Goal: Information Seeking & Learning: Learn about a topic

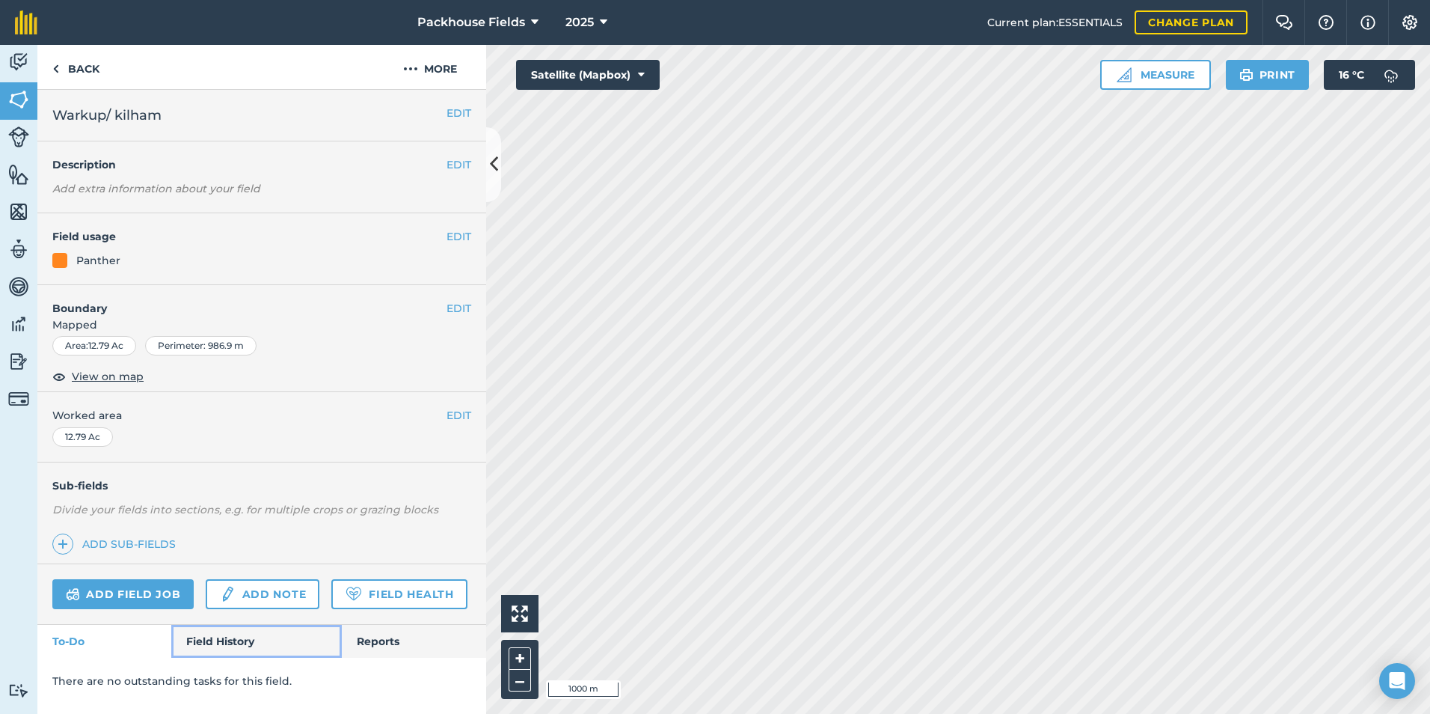
click at [206, 634] on link "Field History" at bounding box center [256, 641] width 170 height 33
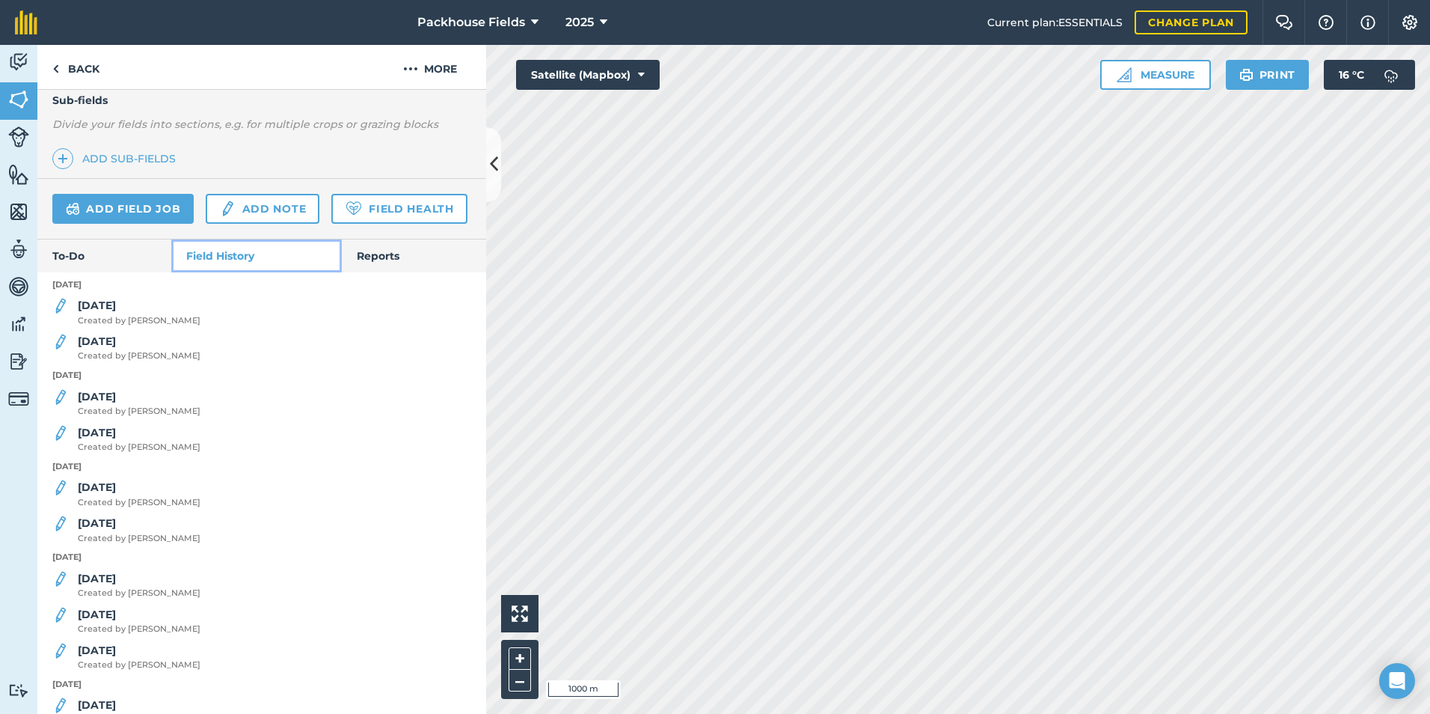
scroll to position [449, 0]
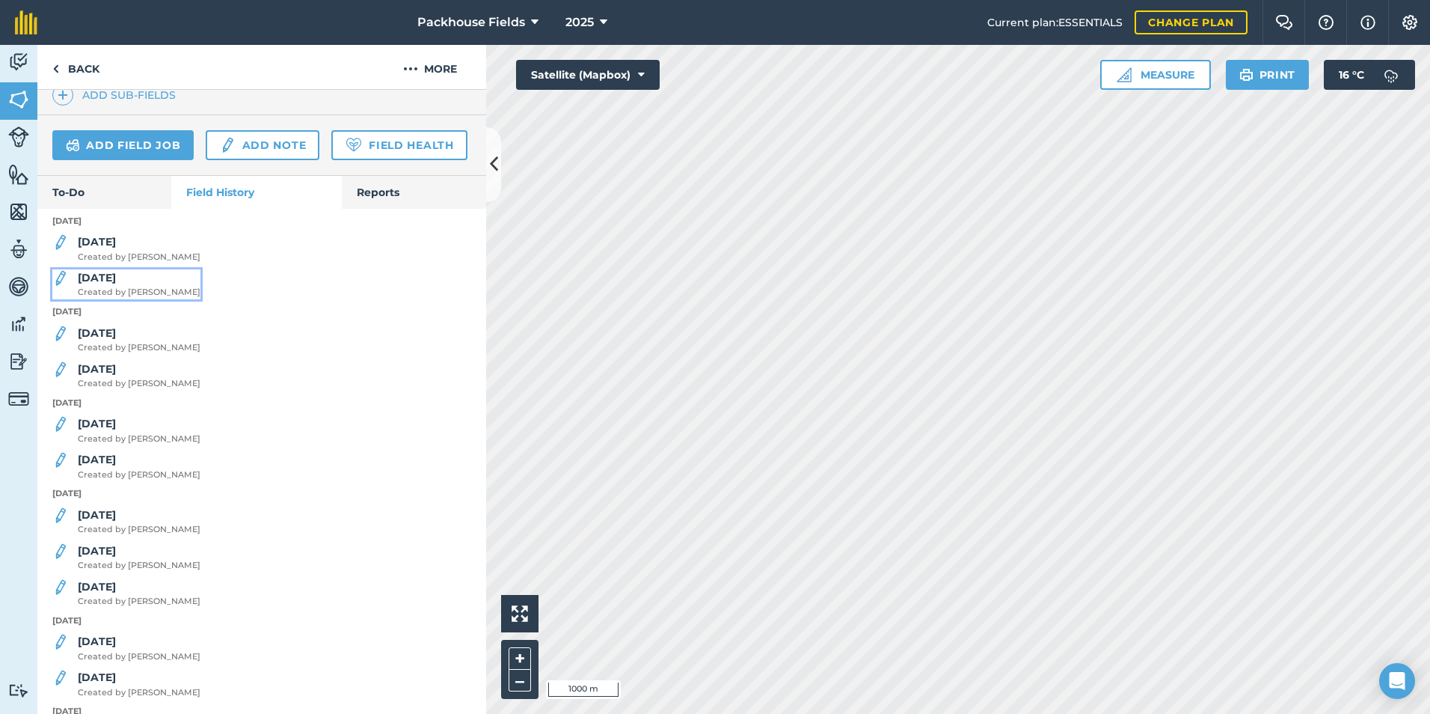
click at [99, 284] on strong "[DATE]" at bounding box center [97, 277] width 38 height 13
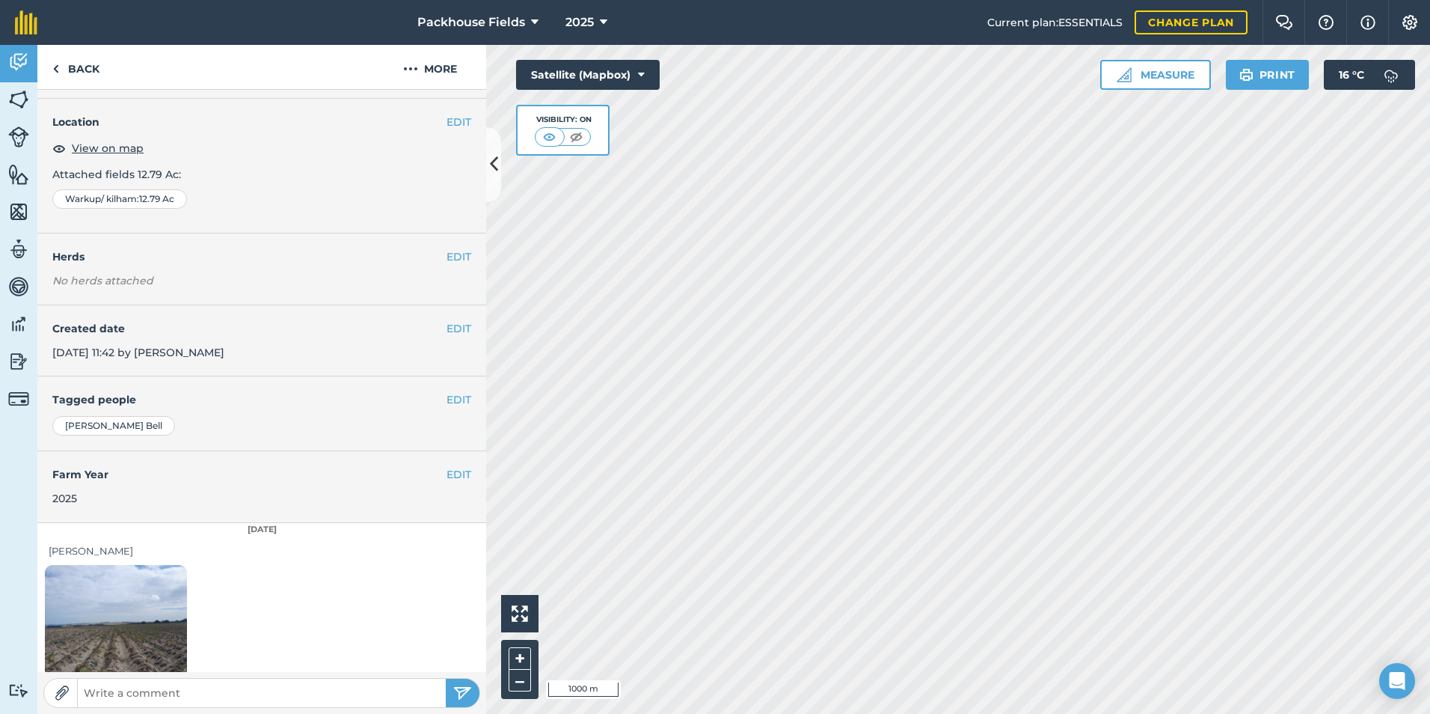
scroll to position [84, 0]
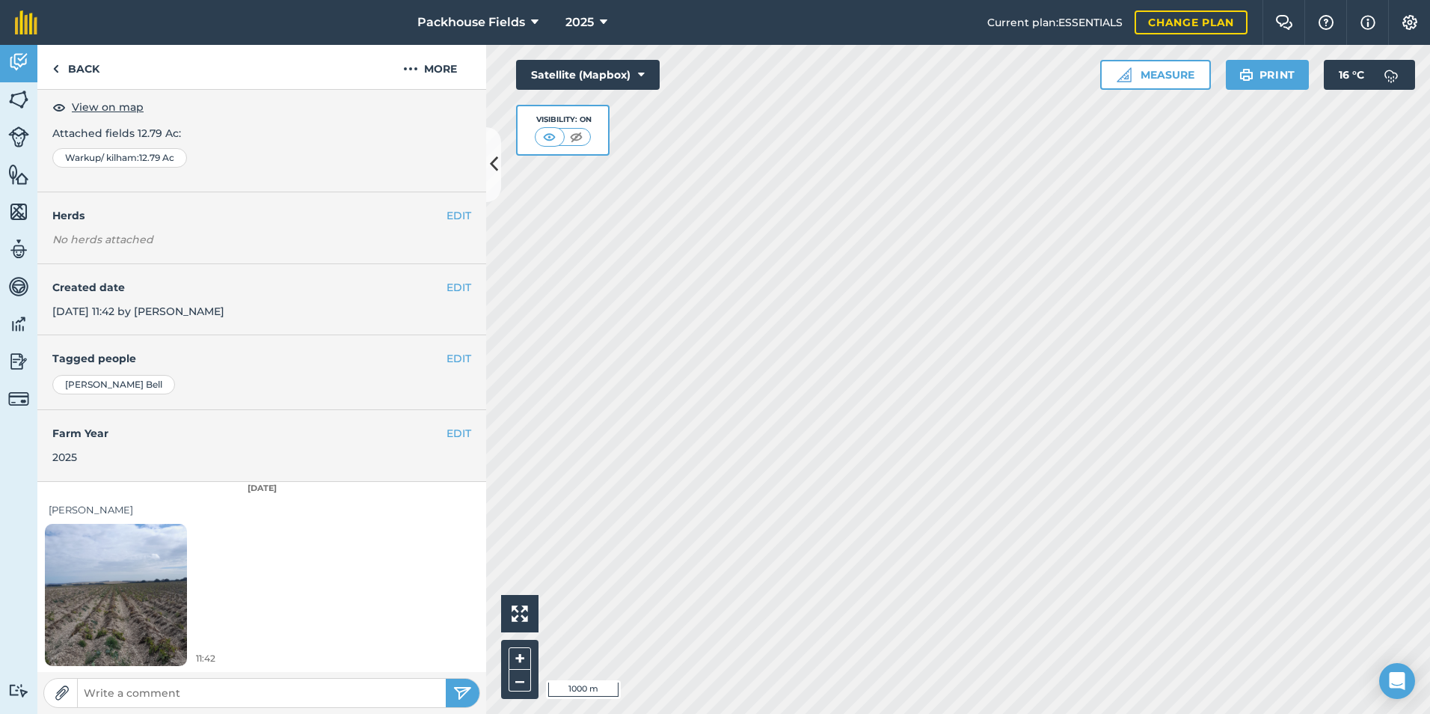
click at [126, 598] on img at bounding box center [116, 594] width 142 height 189
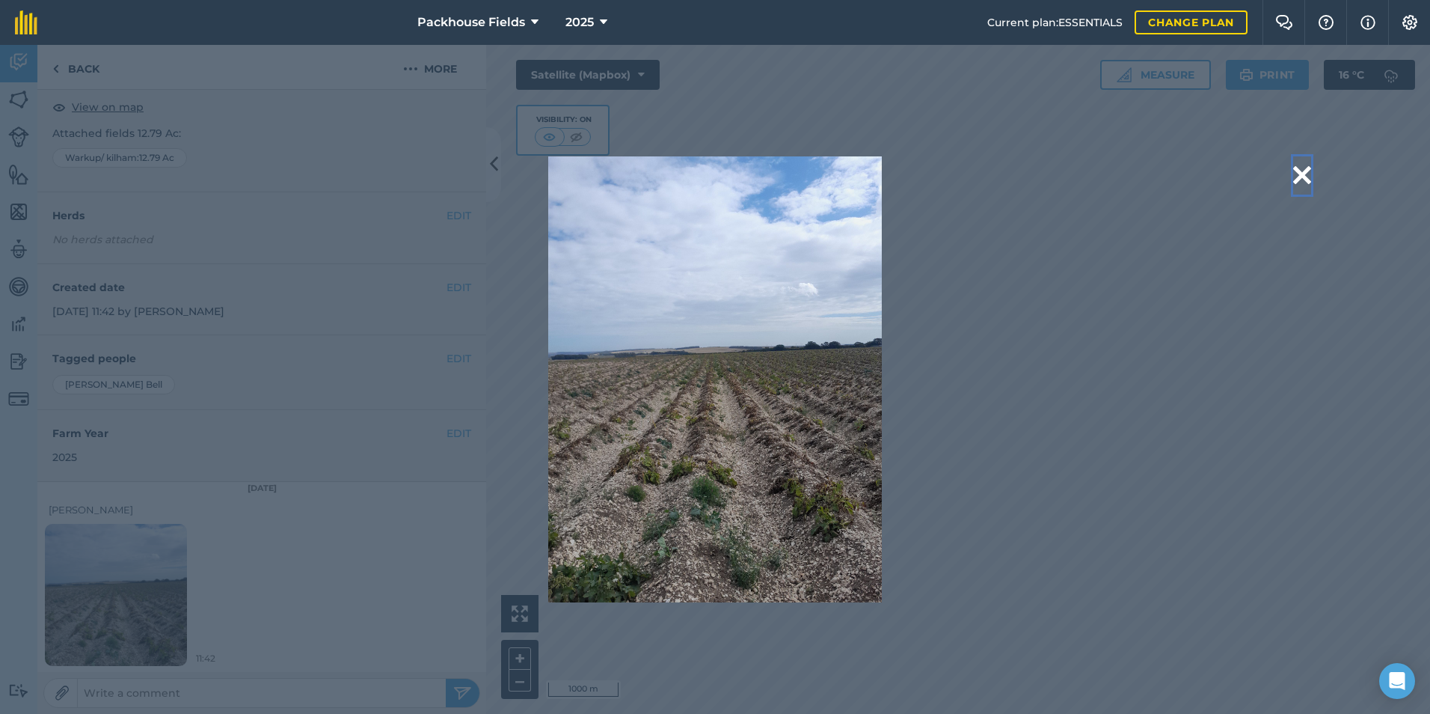
click at [1303, 175] on button at bounding box center [1302, 175] width 18 height 38
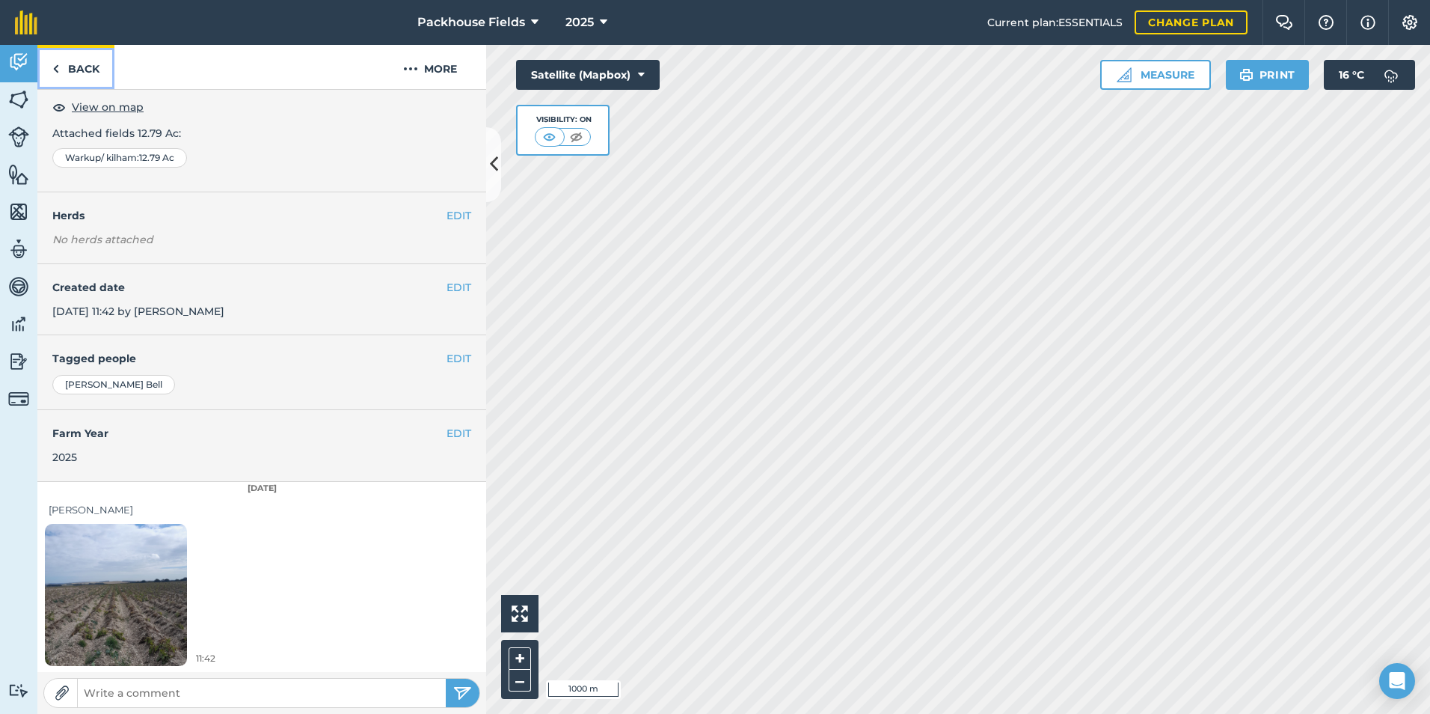
click at [83, 61] on link "Back" at bounding box center [75, 67] width 77 height 44
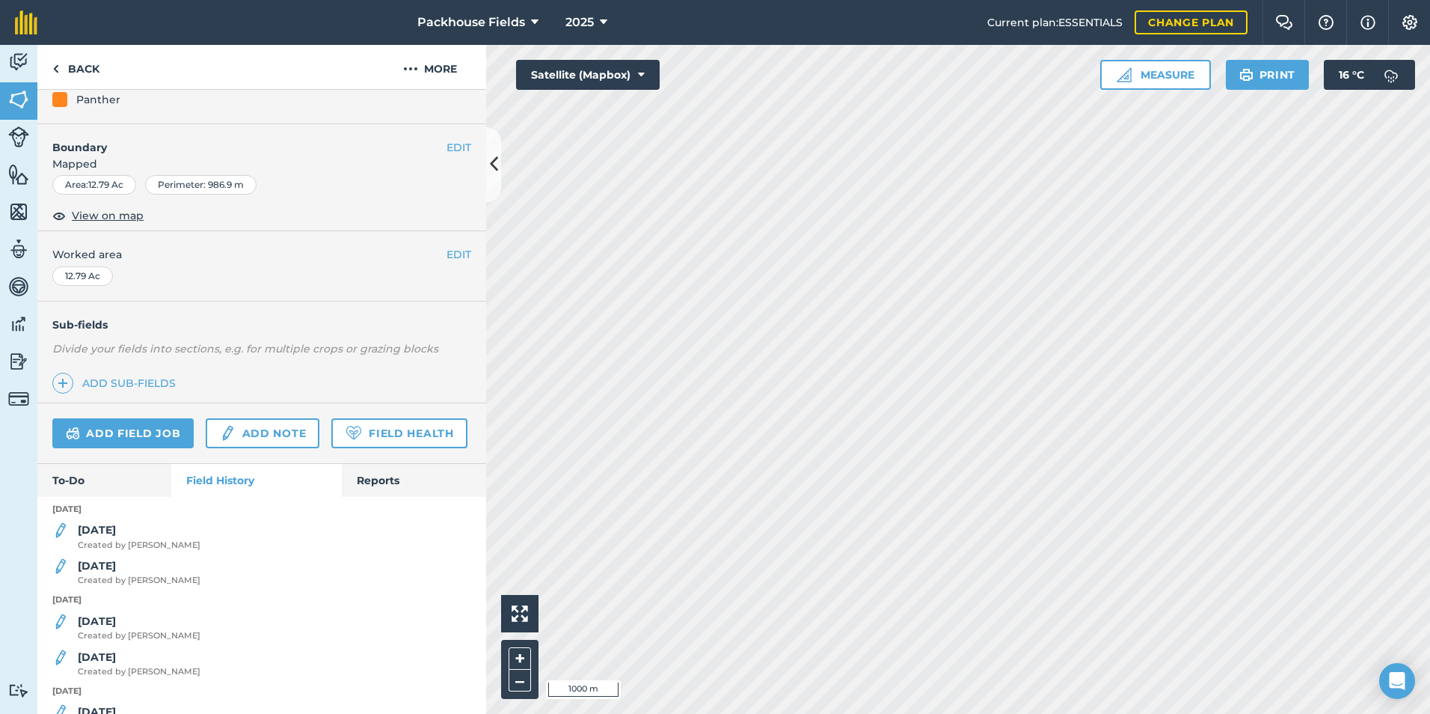
scroll to position [224, 0]
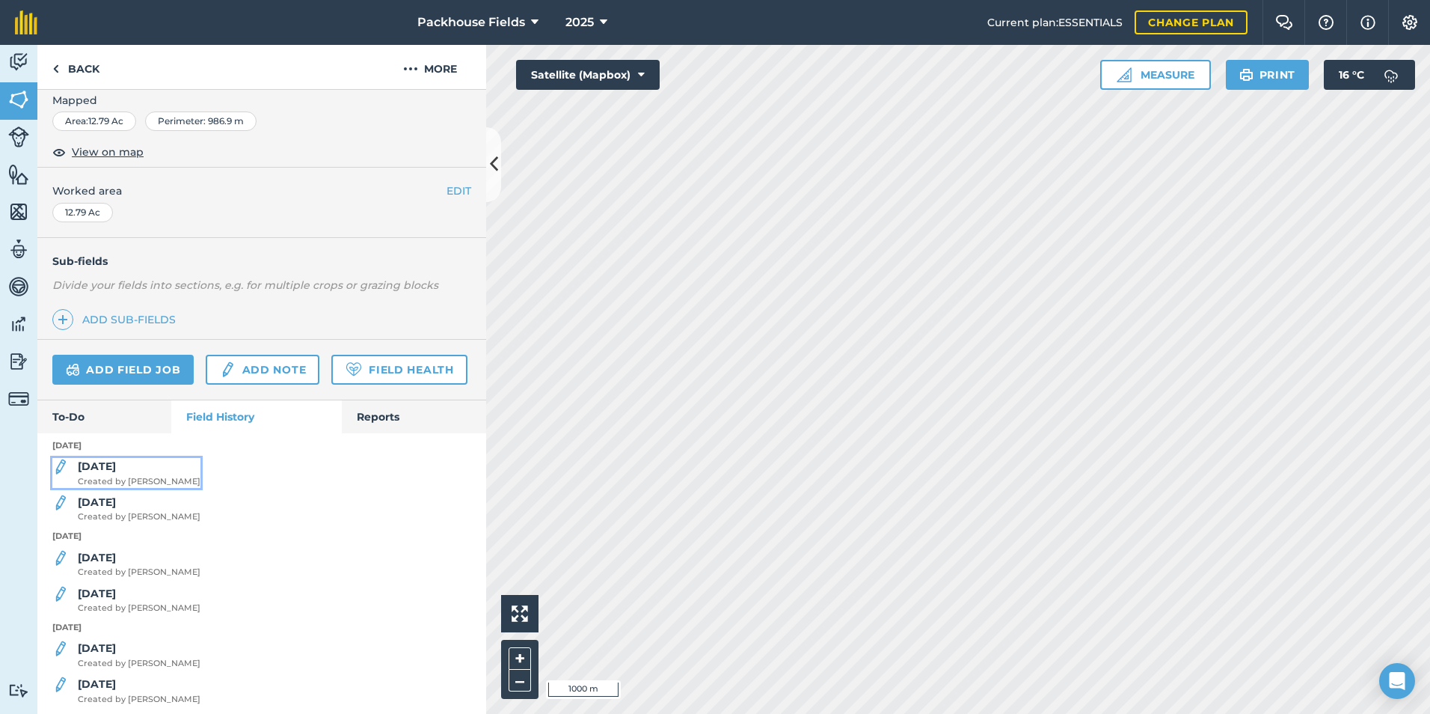
click at [112, 473] on strong "[DATE]" at bounding box center [97, 465] width 38 height 13
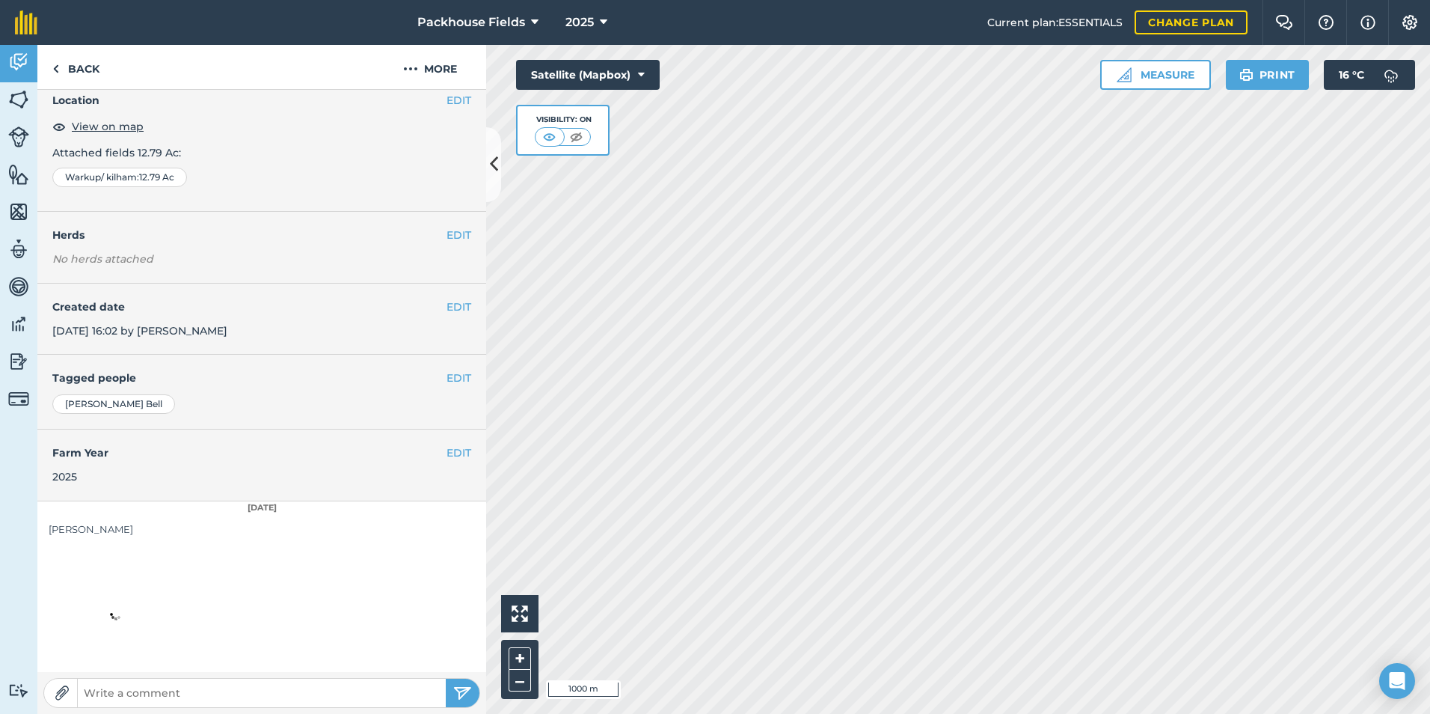
scroll to position [84, 0]
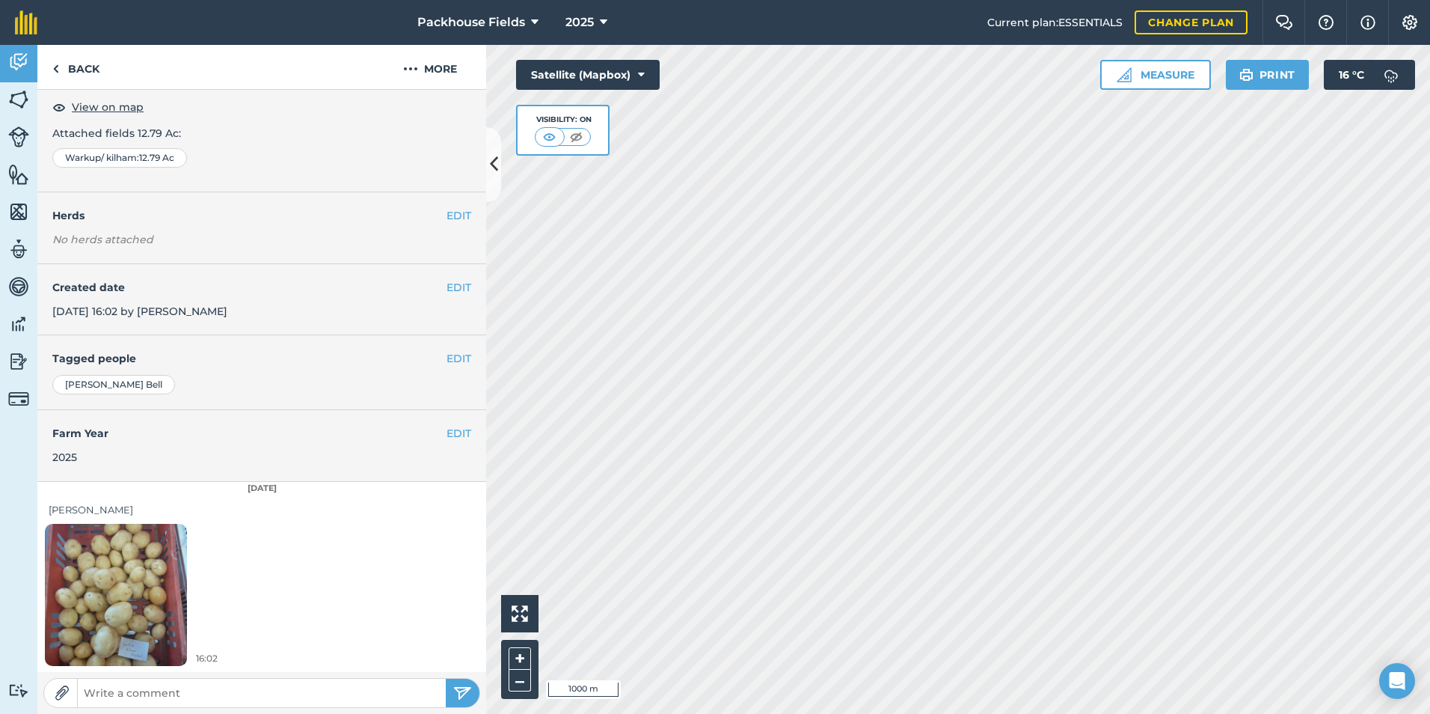
click at [137, 563] on img at bounding box center [116, 594] width 142 height 189
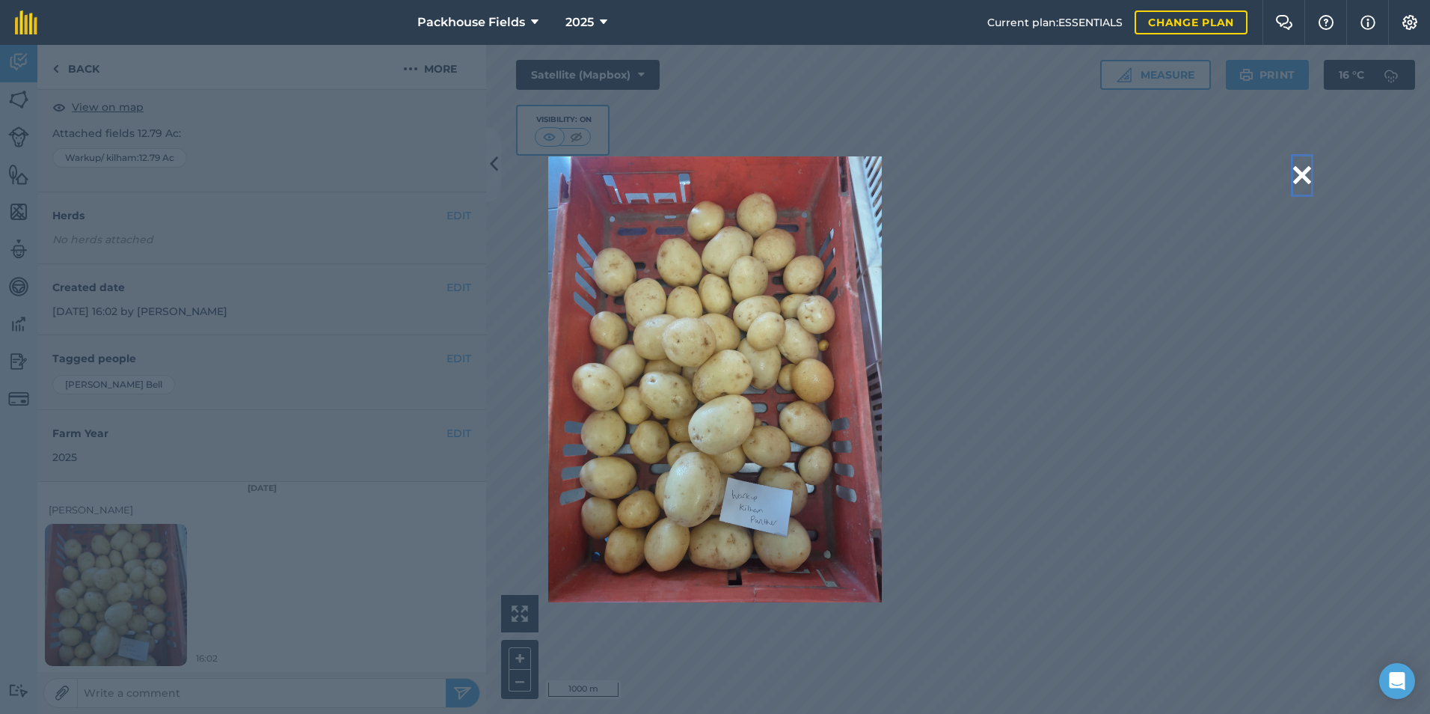
click at [1308, 176] on button at bounding box center [1302, 175] width 18 height 38
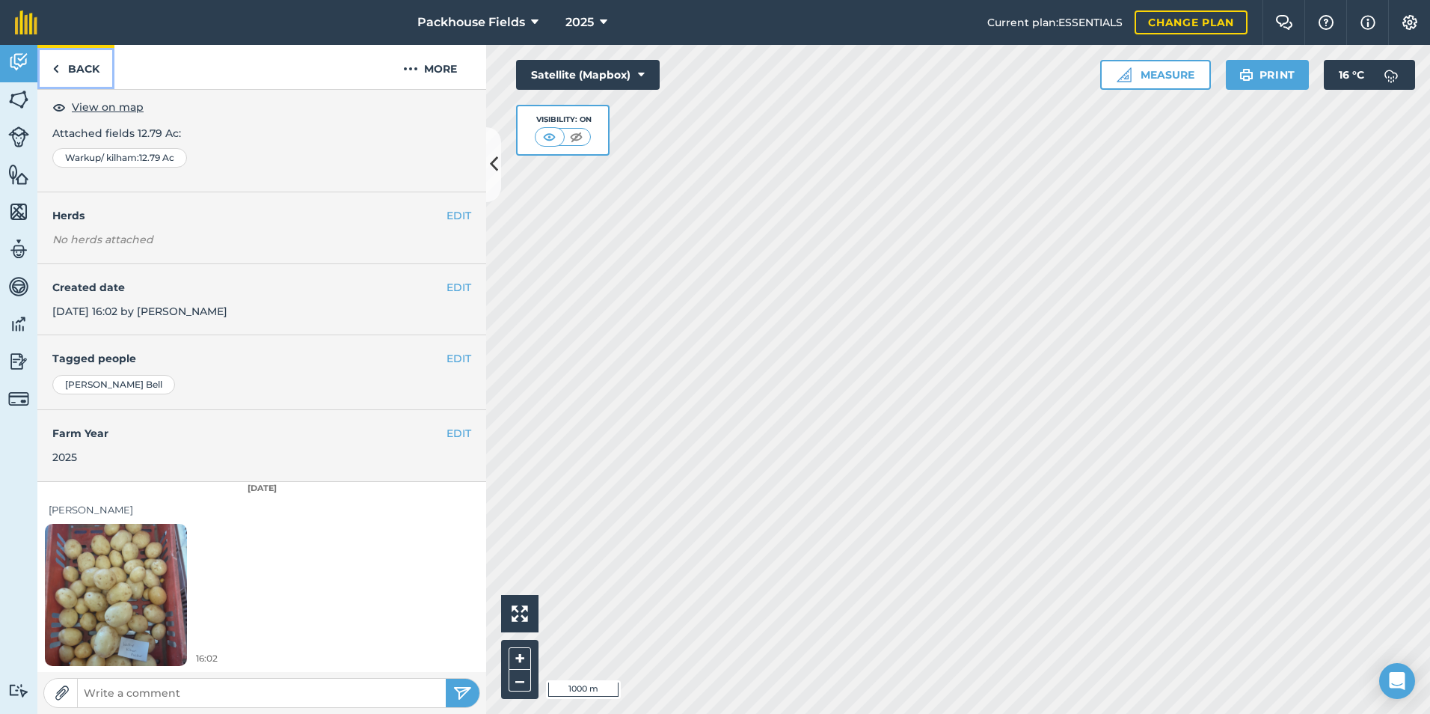
click at [69, 70] on link "Back" at bounding box center [75, 67] width 77 height 44
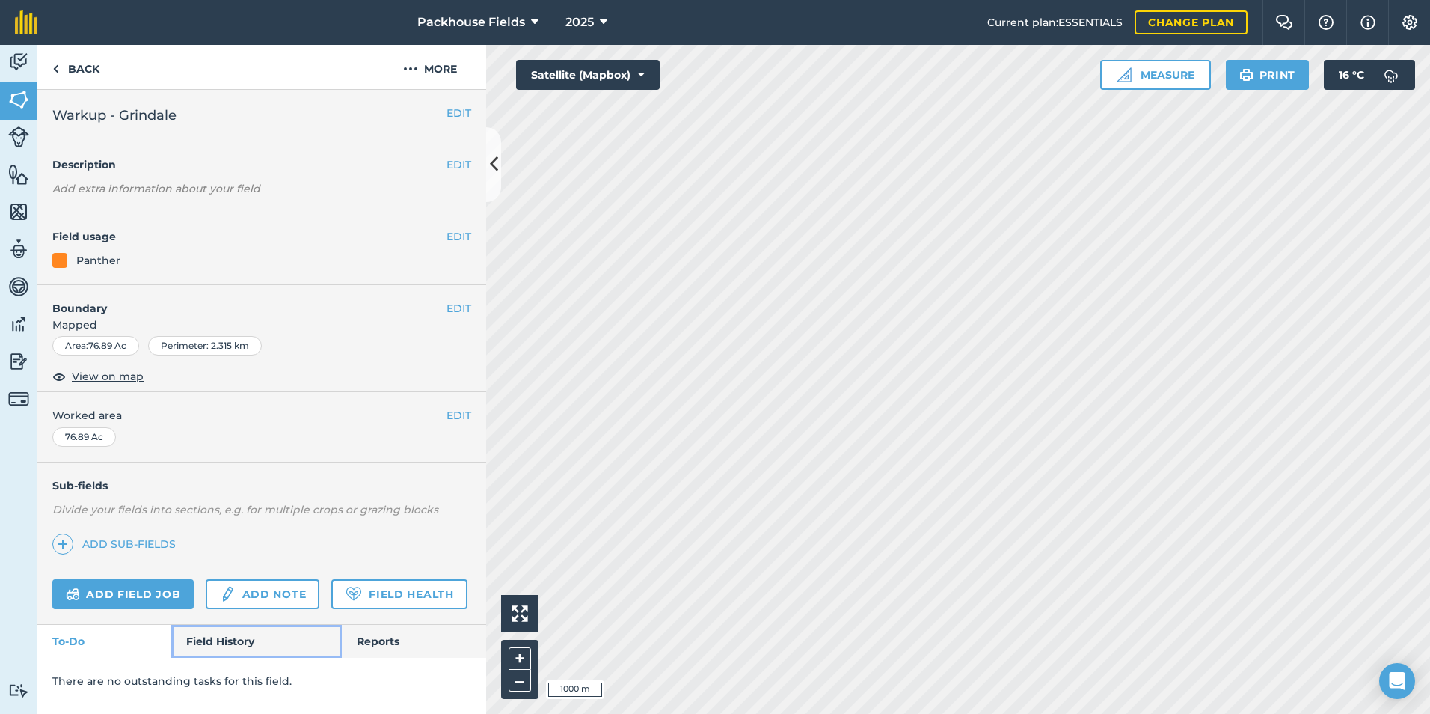
click at [225, 634] on link "Field History" at bounding box center [256, 641] width 170 height 33
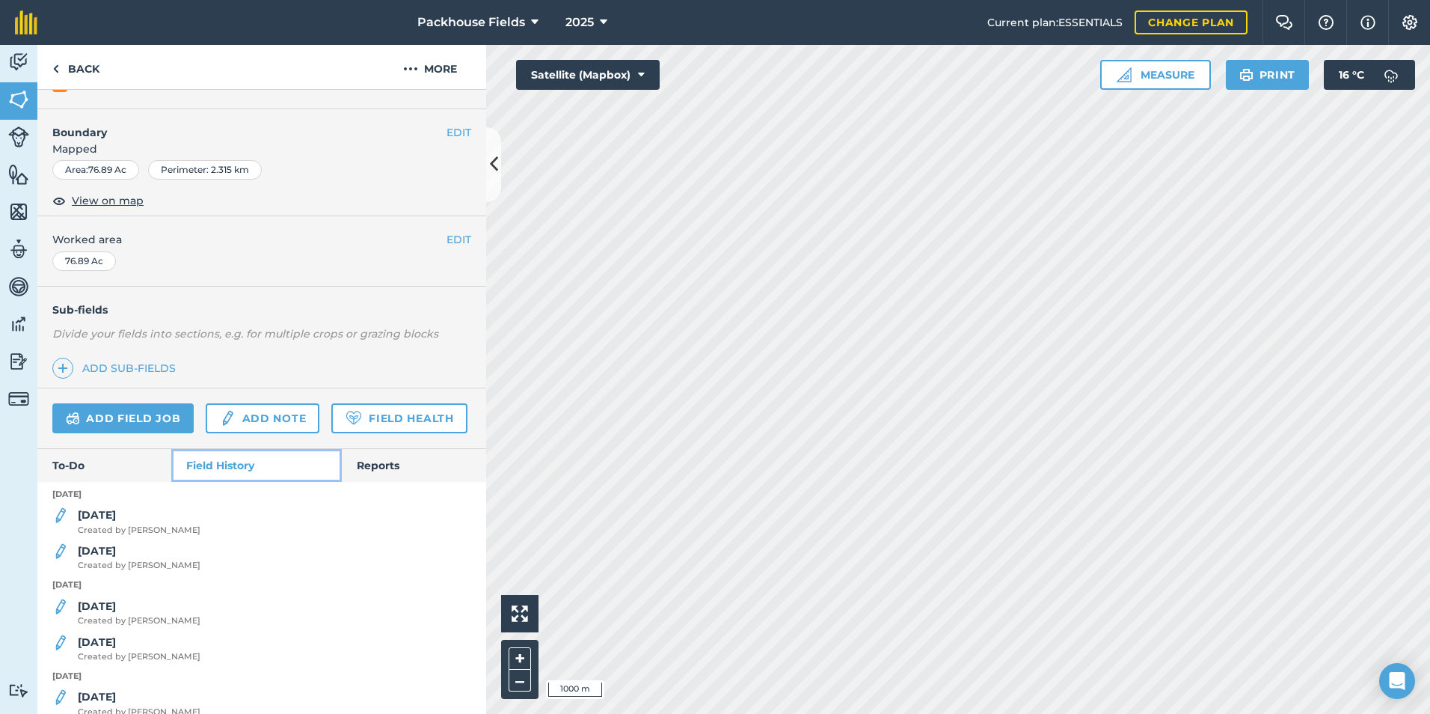
scroll to position [328, 0]
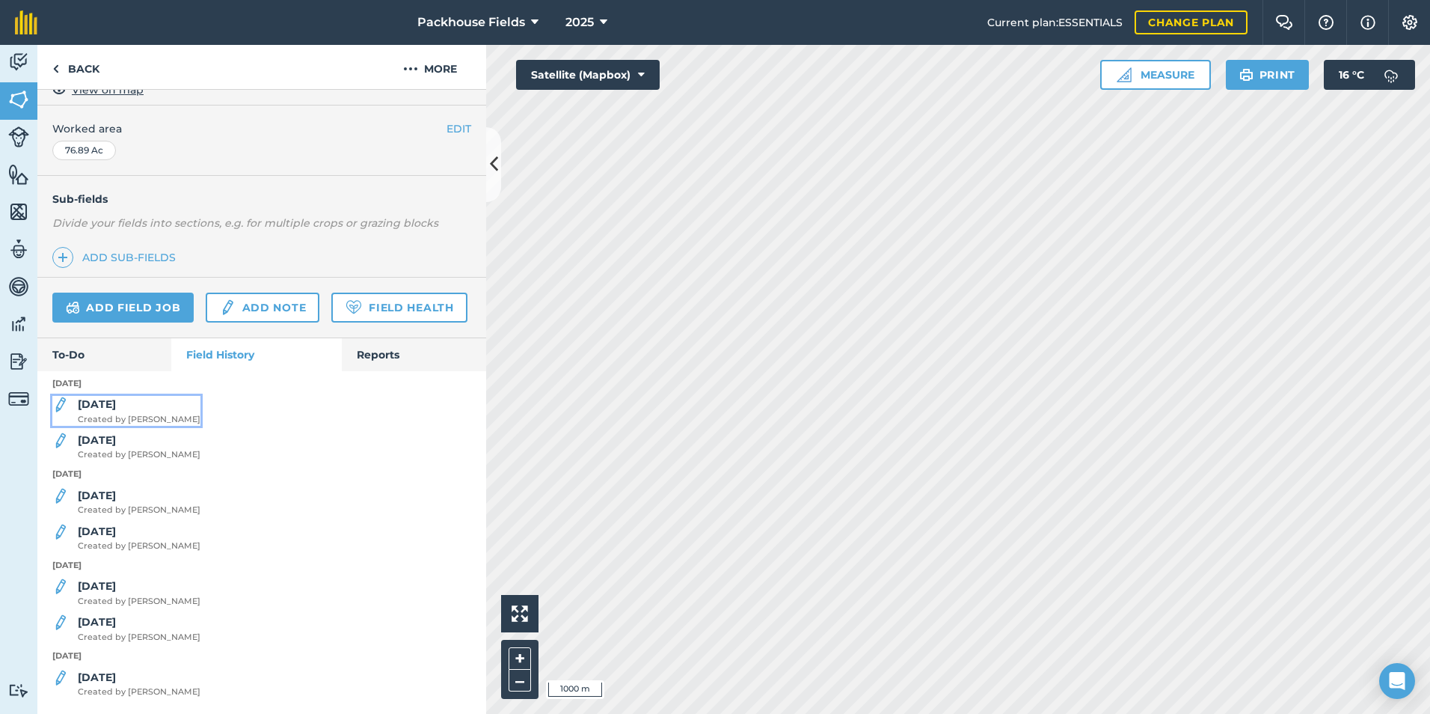
click at [117, 409] on div "[DATE] Created by [PERSON_NAME]" at bounding box center [139, 411] width 123 height 30
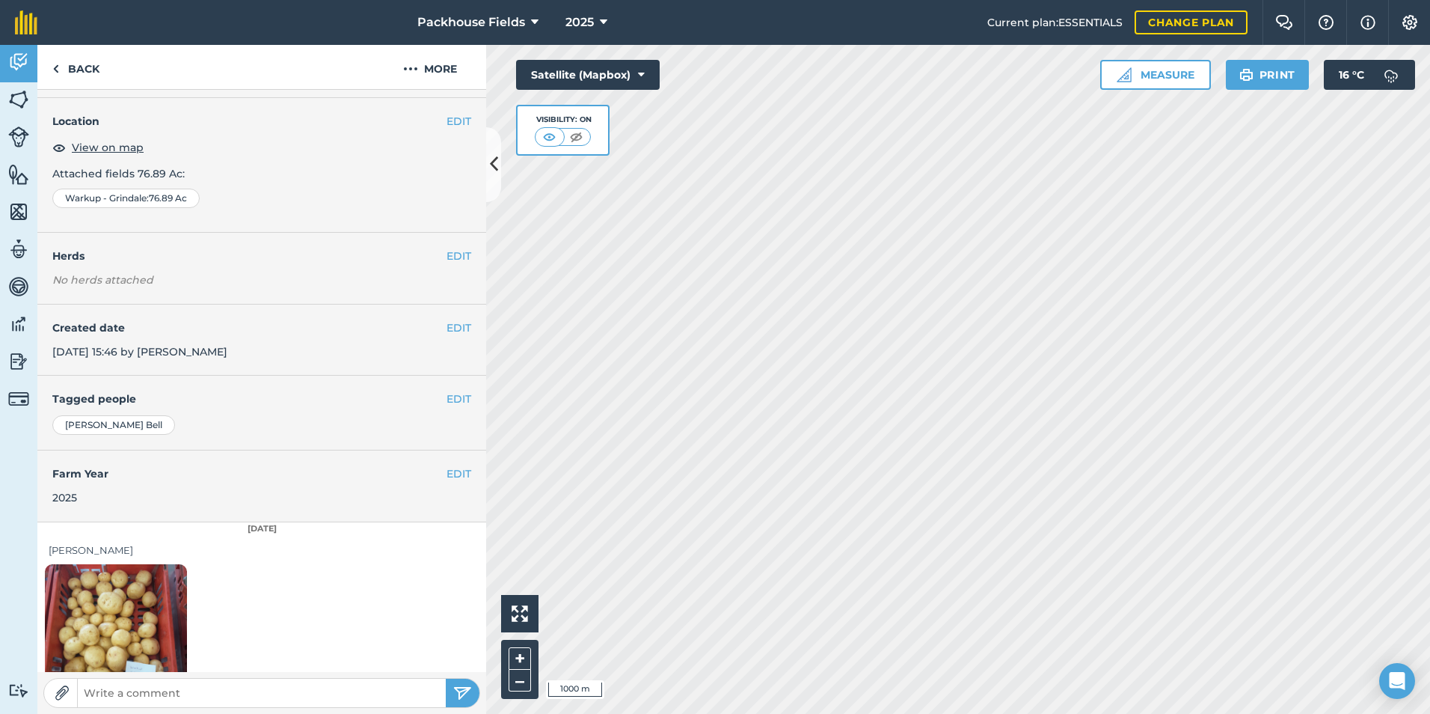
scroll to position [84, 0]
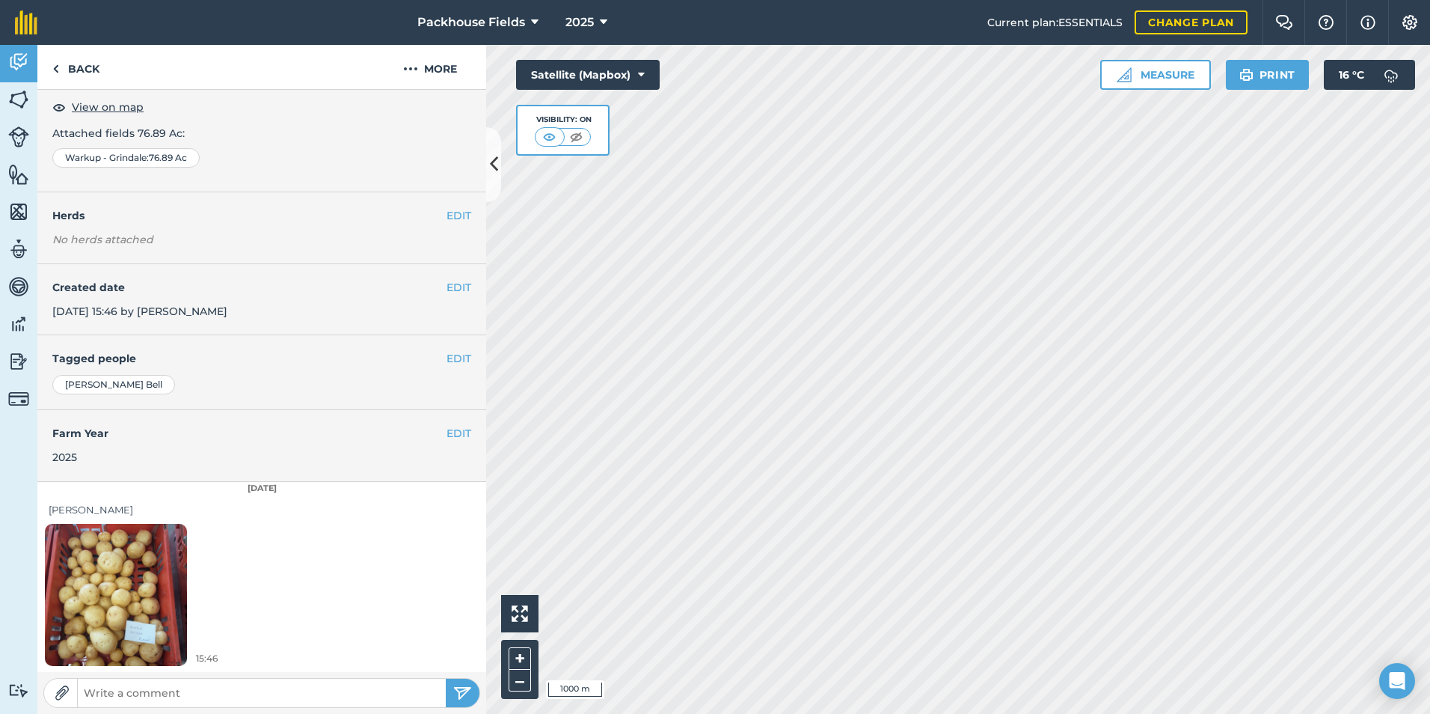
click at [127, 568] on img at bounding box center [116, 594] width 142 height 189
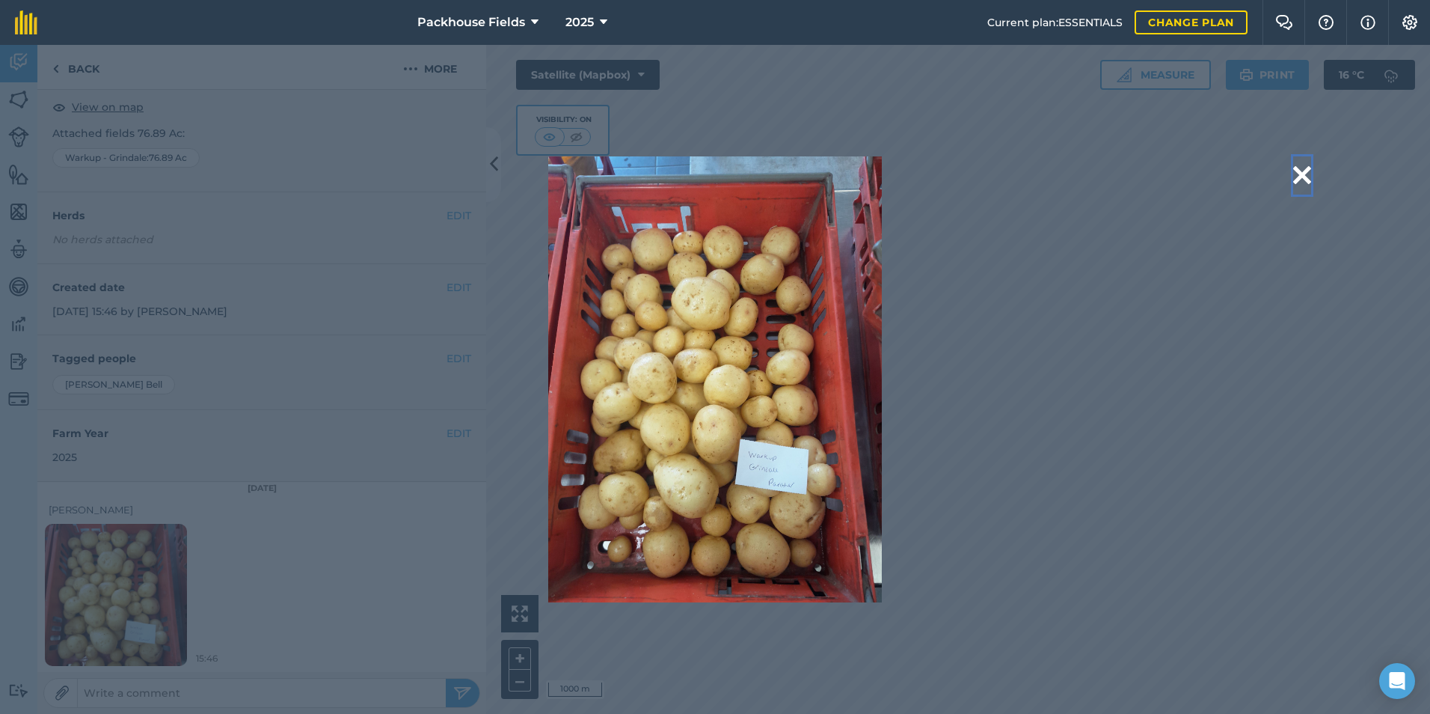
click at [1307, 174] on button at bounding box center [1302, 175] width 18 height 38
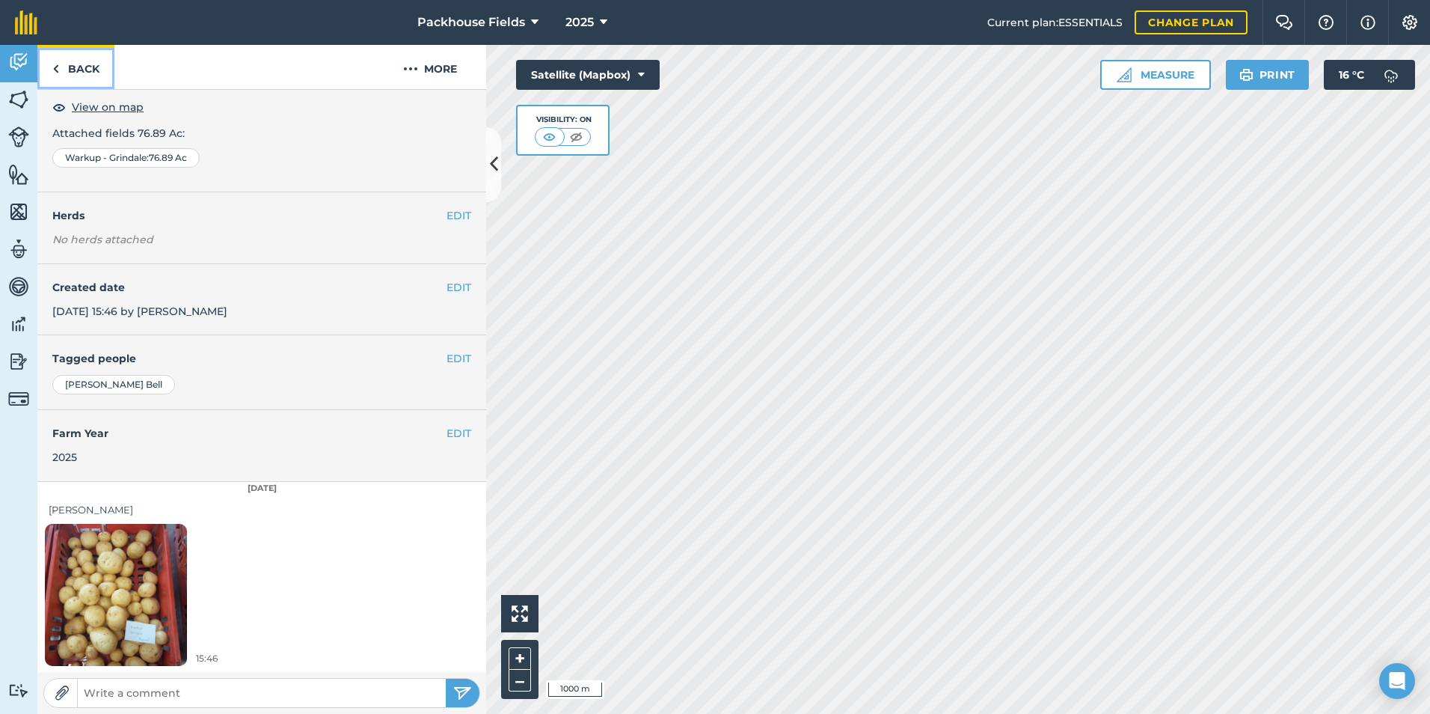
click at [84, 76] on link "Back" at bounding box center [75, 67] width 77 height 44
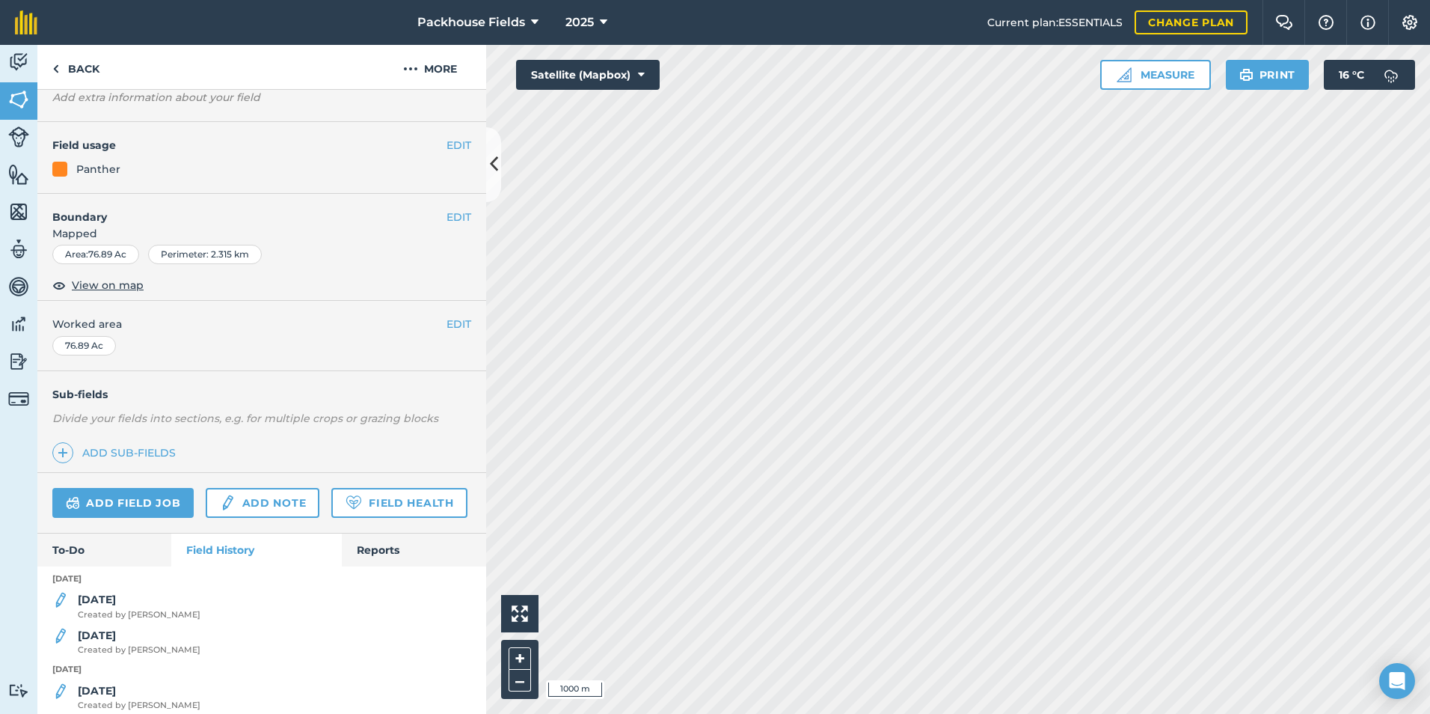
scroll to position [299, 0]
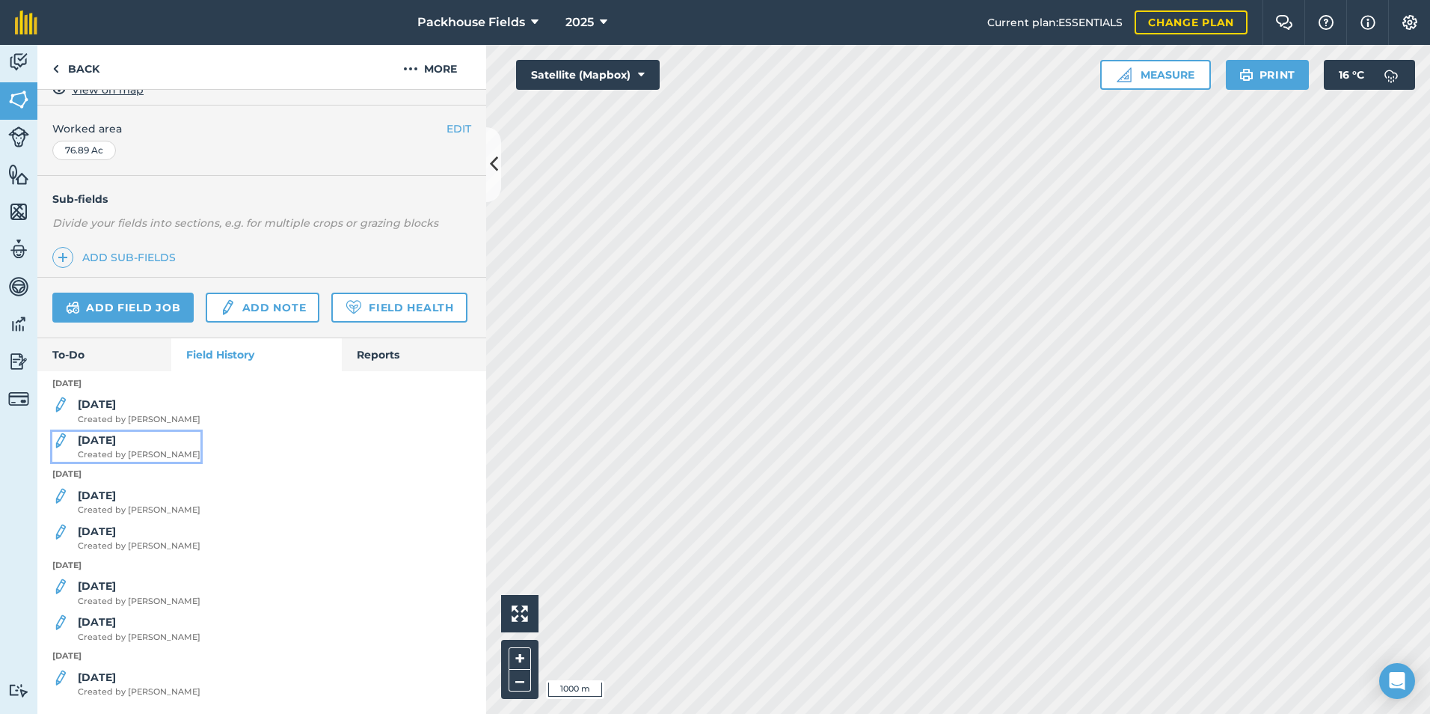
click at [98, 447] on strong "[DATE]" at bounding box center [97, 439] width 38 height 13
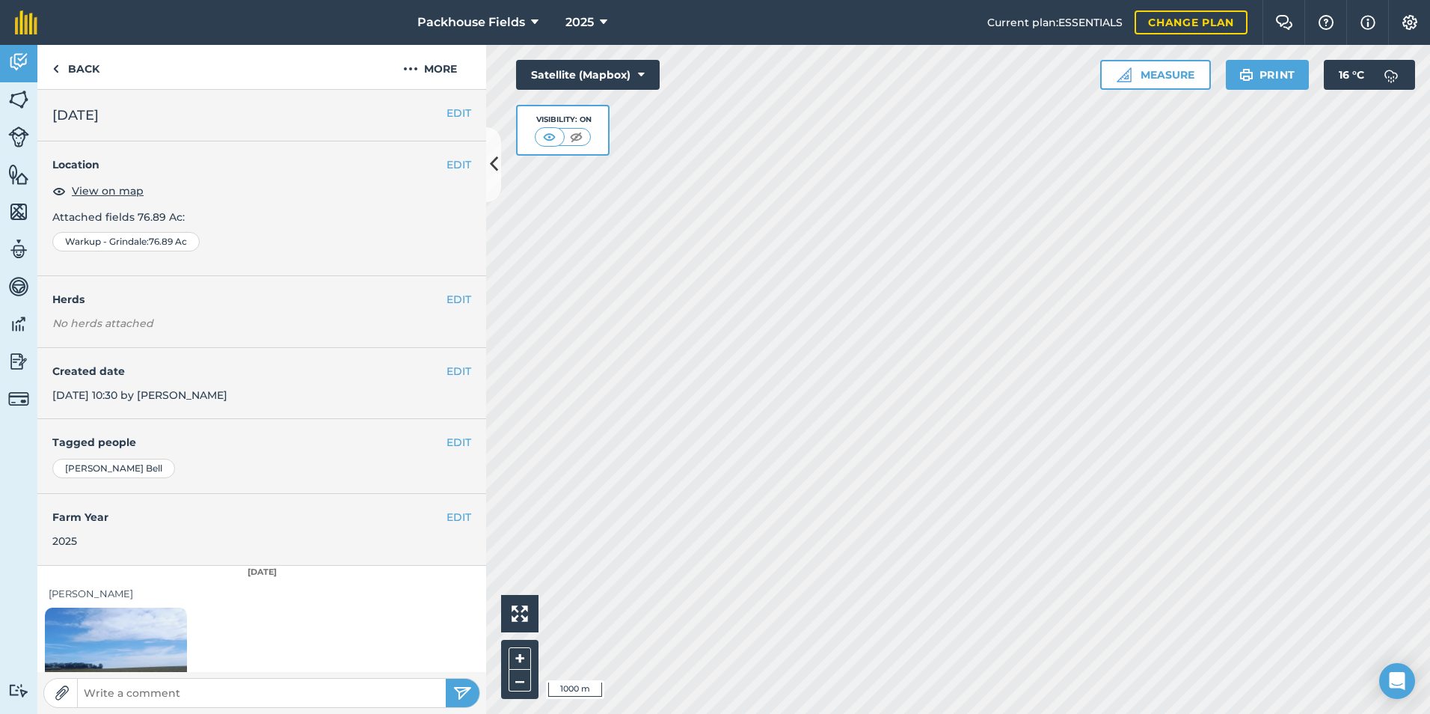
scroll to position [84, 0]
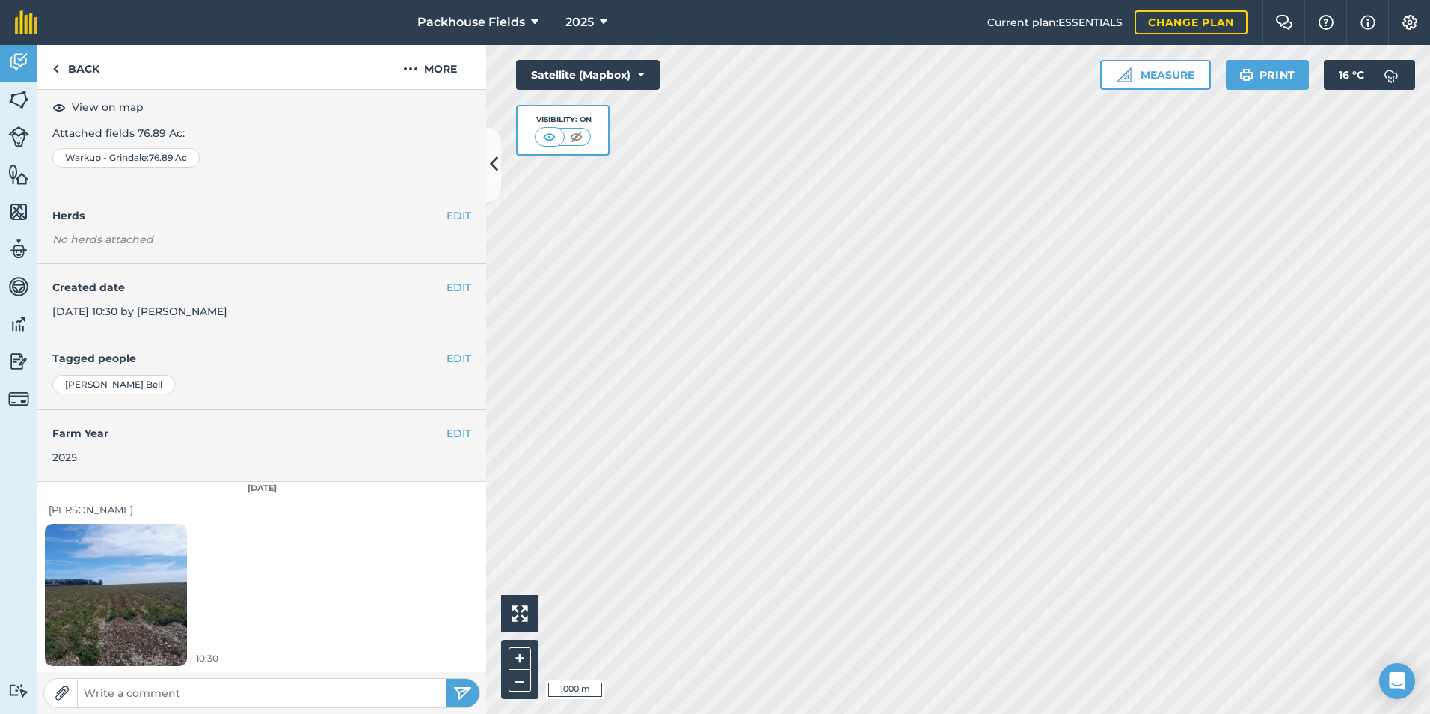
click at [139, 583] on img at bounding box center [116, 594] width 142 height 189
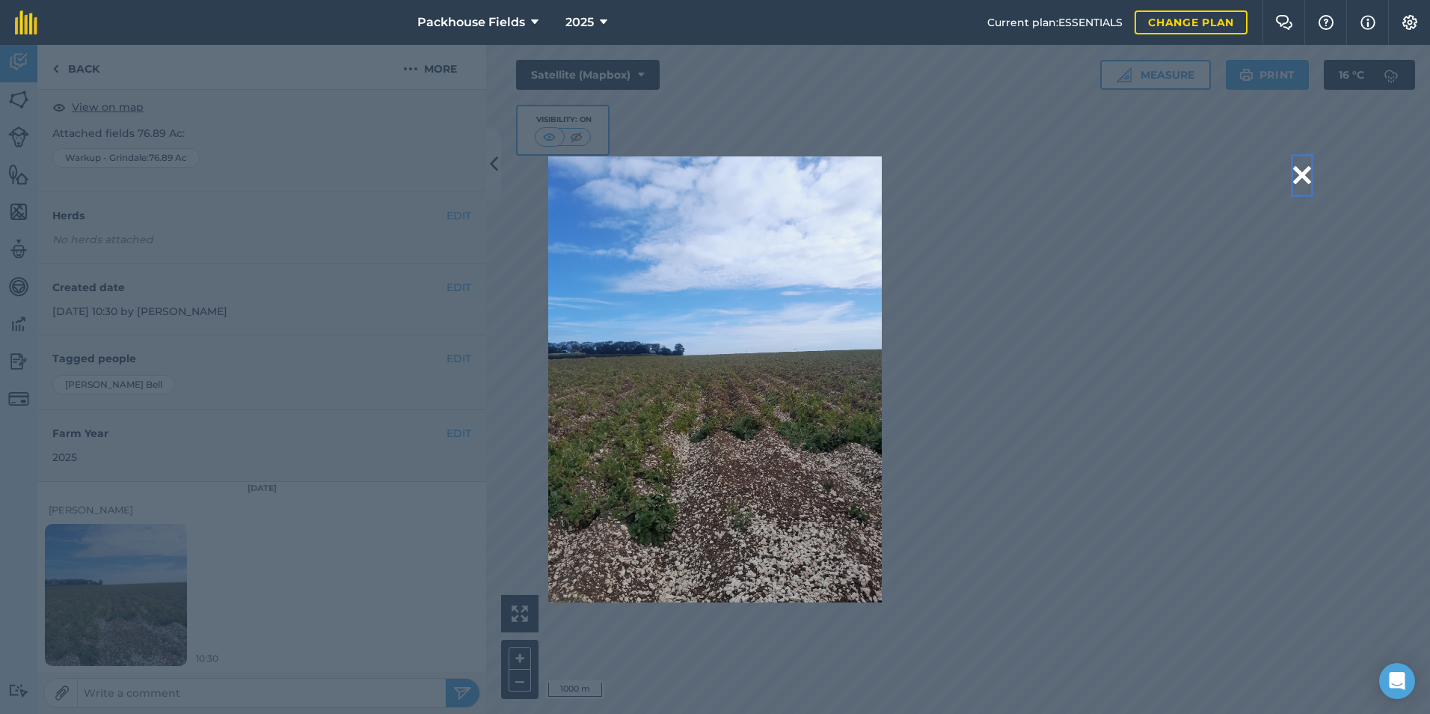
click at [1306, 177] on button at bounding box center [1302, 175] width 18 height 38
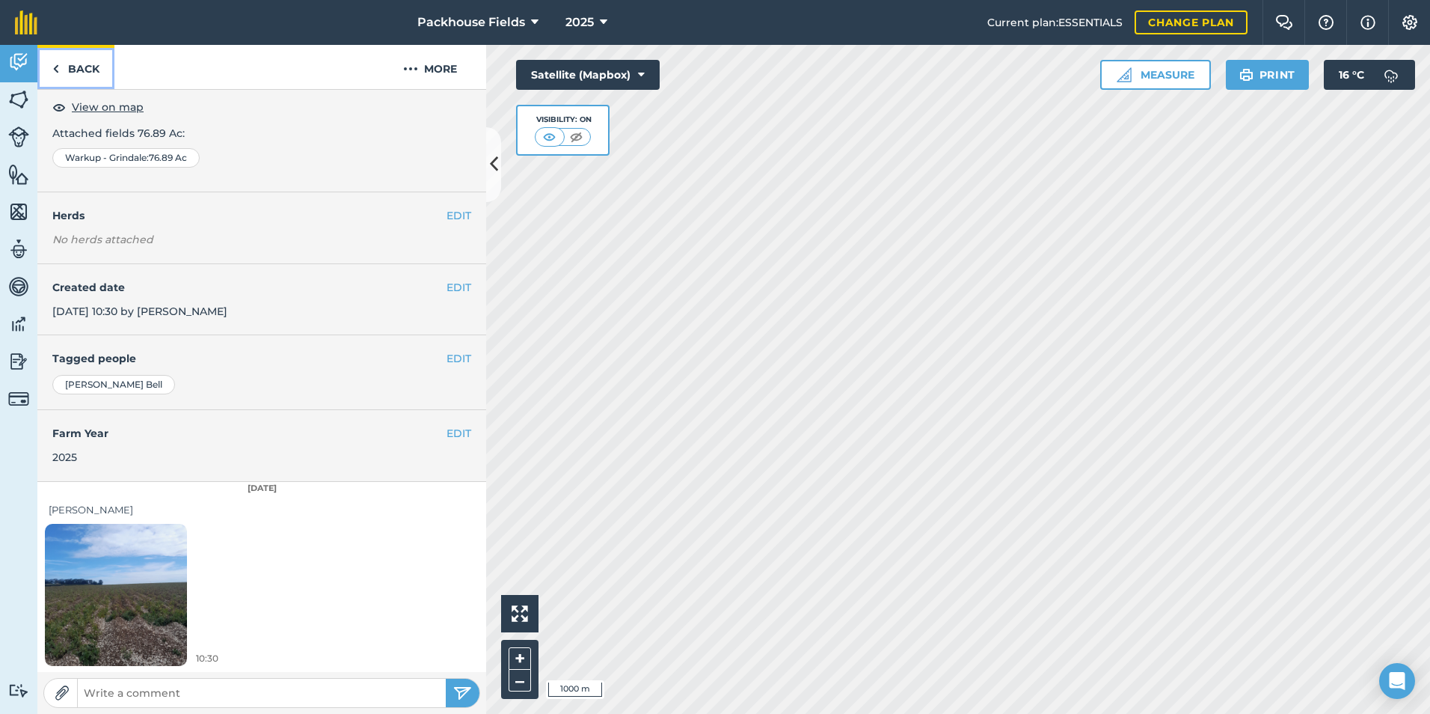
click at [73, 63] on link "Back" at bounding box center [75, 67] width 77 height 44
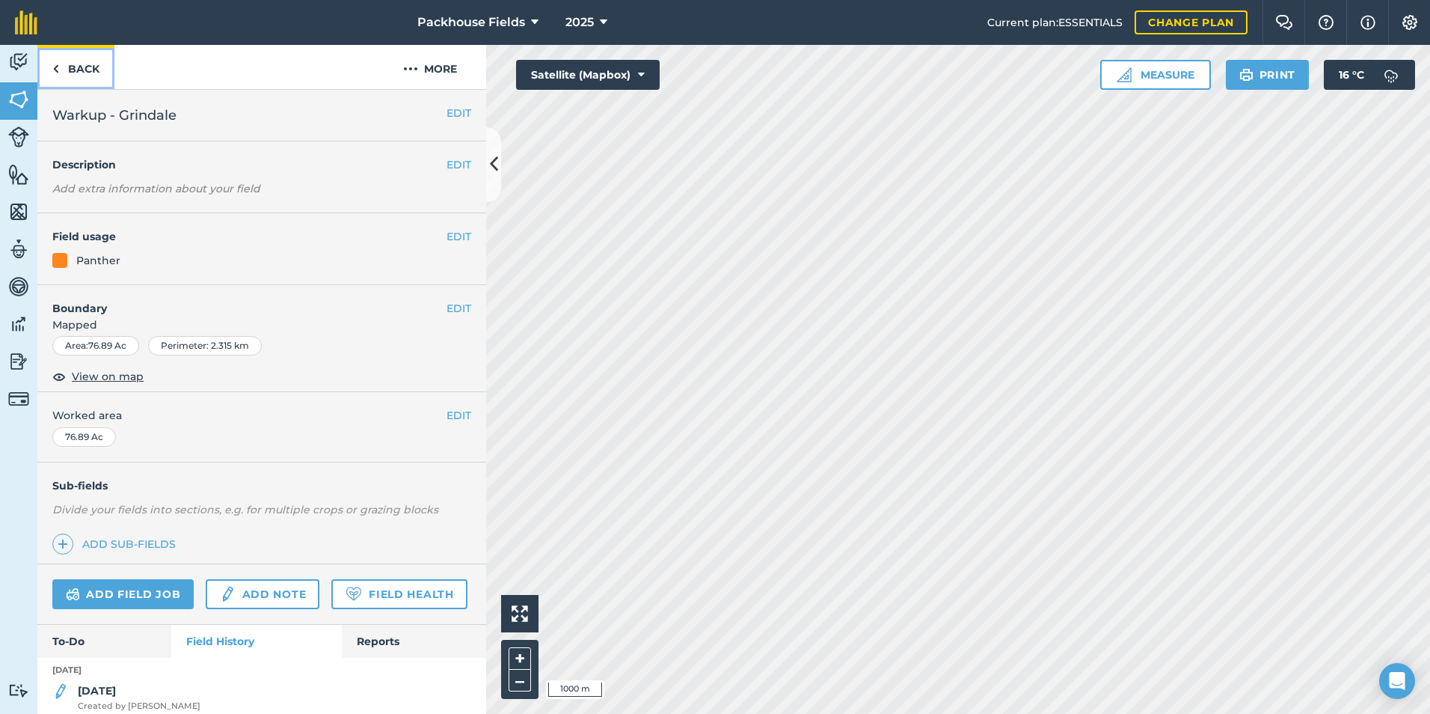
click at [92, 76] on link "Back" at bounding box center [75, 67] width 77 height 44
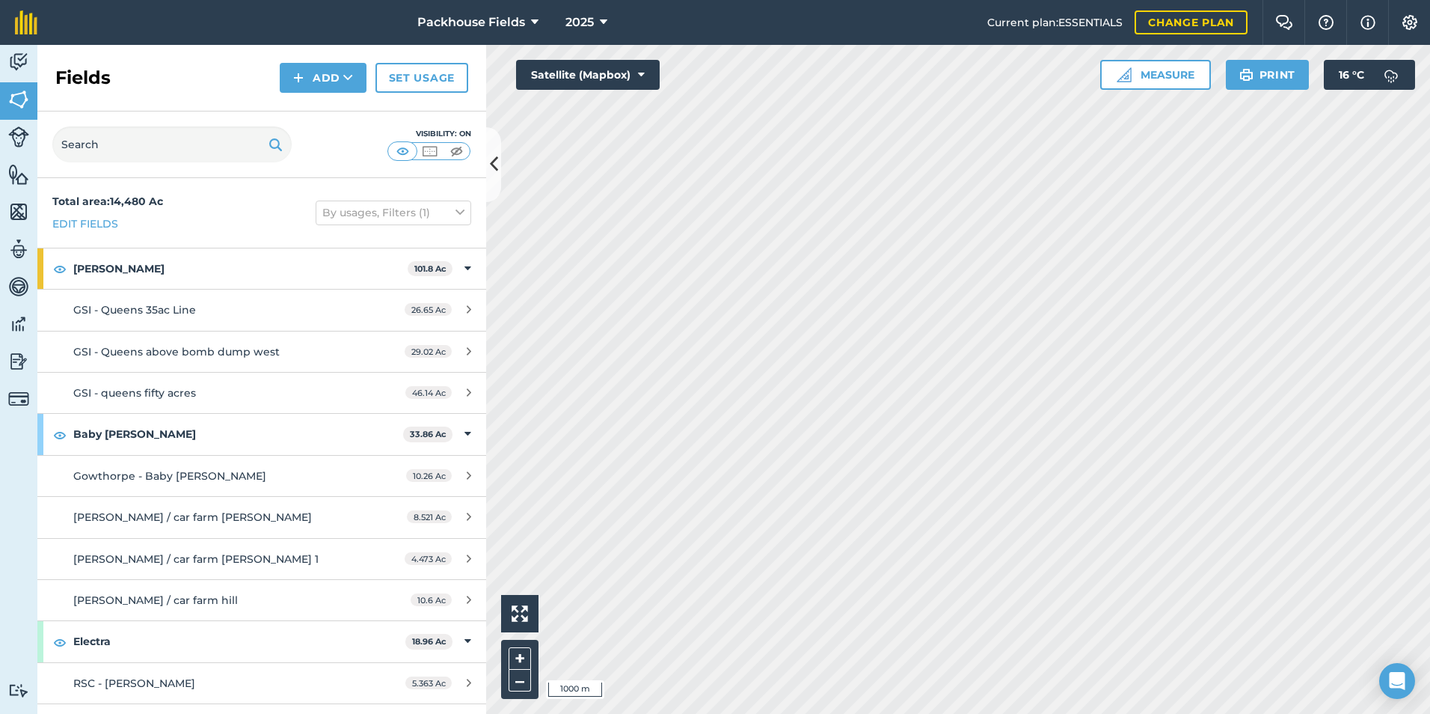
click at [312, 17] on nav "Packhouse Fields 2025" at bounding box center [519, 22] width 935 height 45
